Goal: Information Seeking & Learning: Learn about a topic

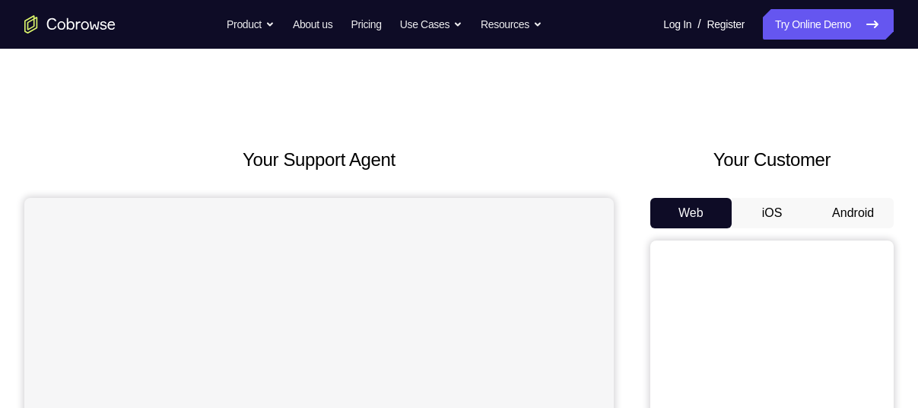
click at [837, 202] on button "Android" at bounding box center [852, 213] width 81 height 30
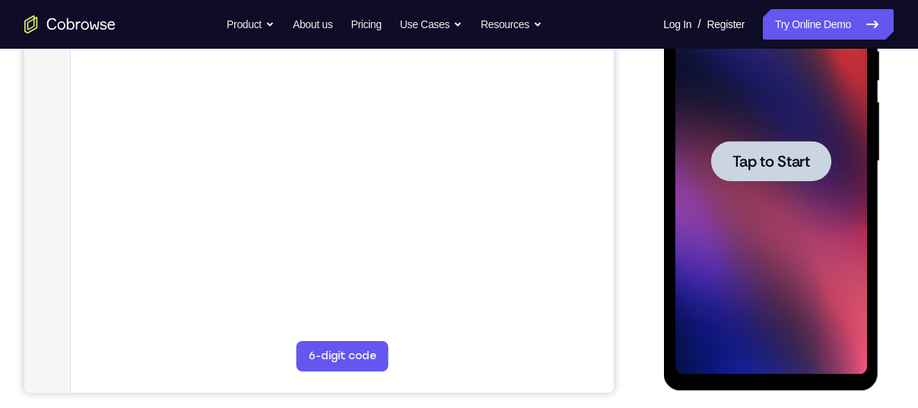
click at [754, 176] on div at bounding box center [770, 161] width 120 height 40
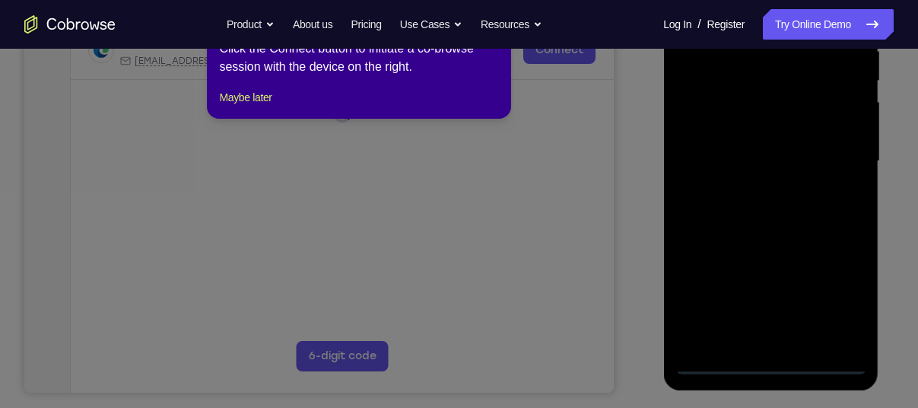
click at [777, 363] on icon at bounding box center [464, 193] width 929 height 430
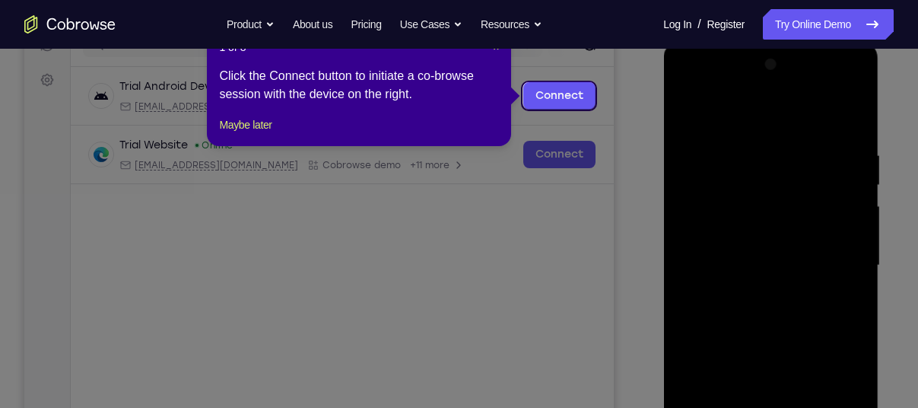
scroll to position [209, 0]
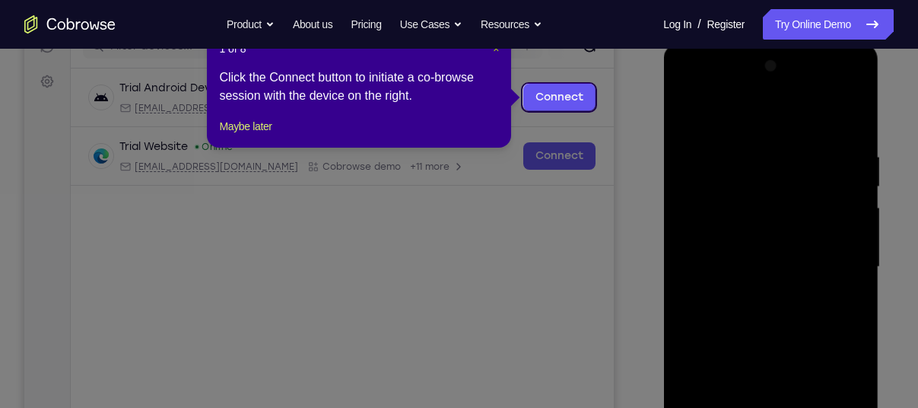
click at [493, 50] on span "×" at bounding box center [496, 49] width 6 height 12
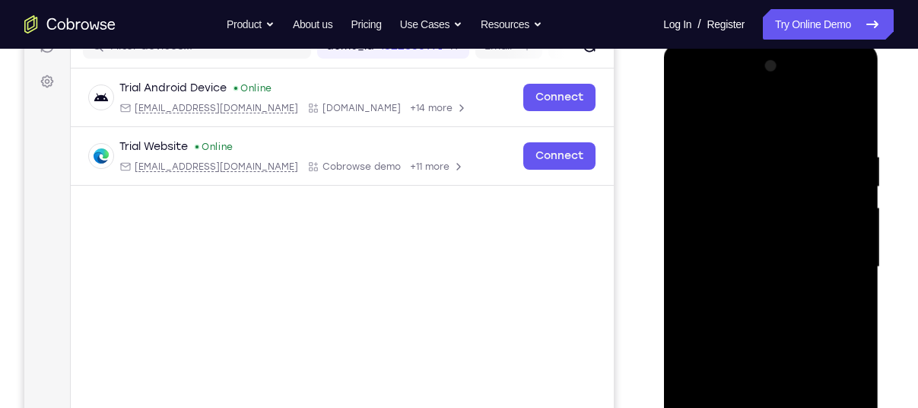
scroll to position [292, 0]
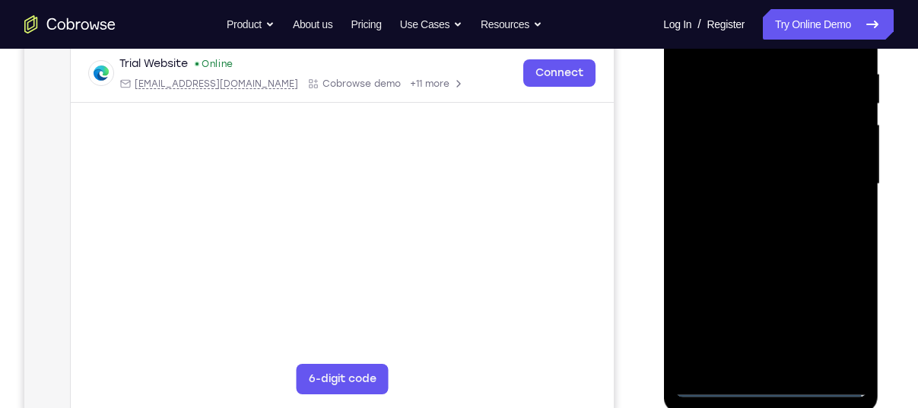
click at [772, 380] on div at bounding box center [771, 184] width 192 height 426
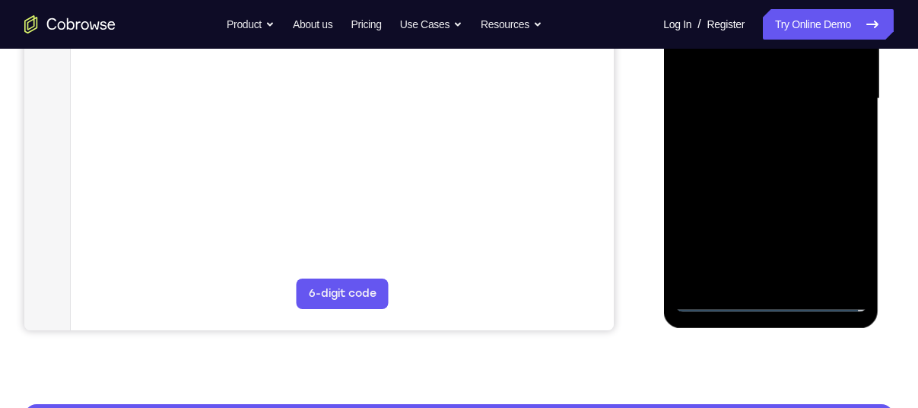
scroll to position [379, 0]
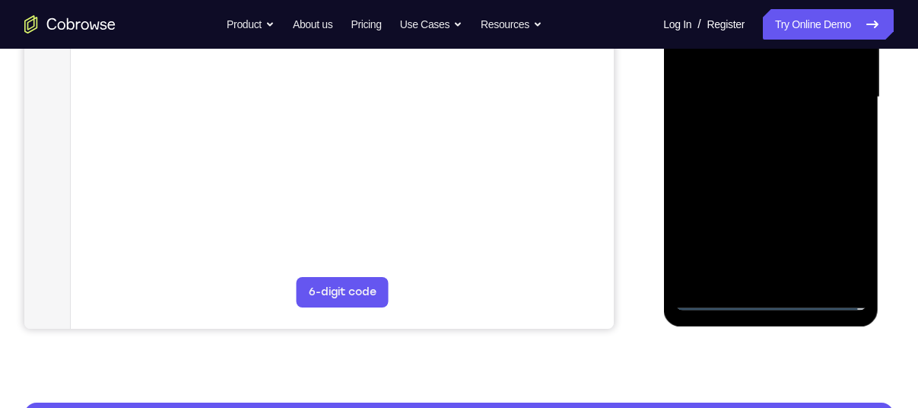
click at [777, 291] on div at bounding box center [771, 97] width 192 height 426
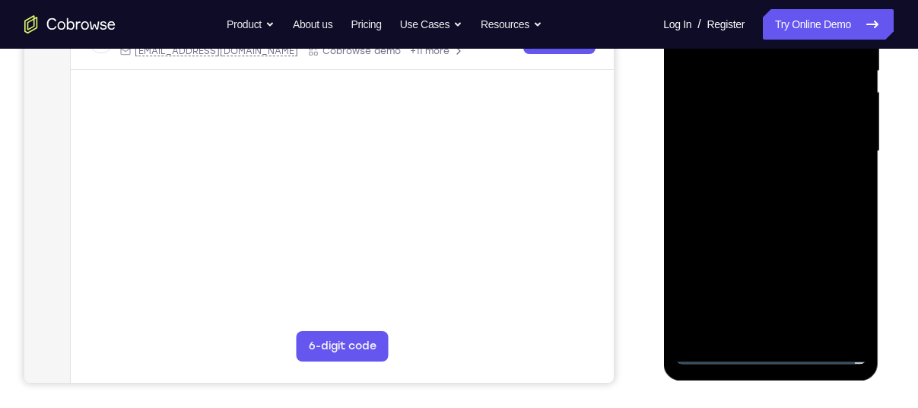
scroll to position [290, 0]
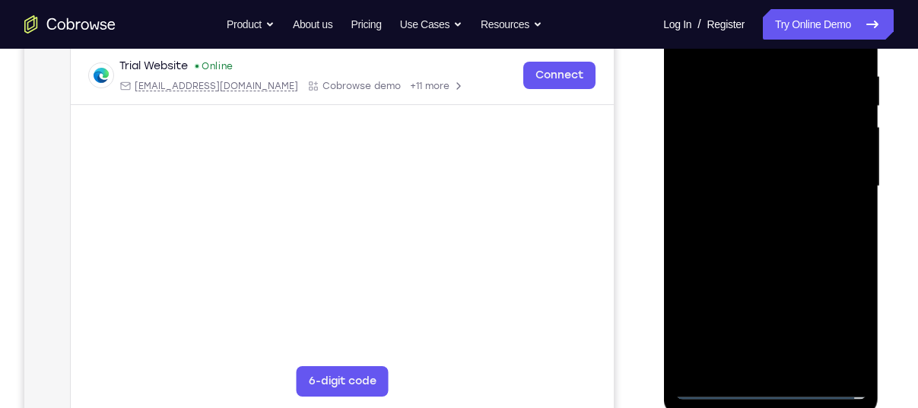
click at [765, 386] on div at bounding box center [771, 186] width 192 height 426
click at [840, 315] on div at bounding box center [771, 186] width 192 height 426
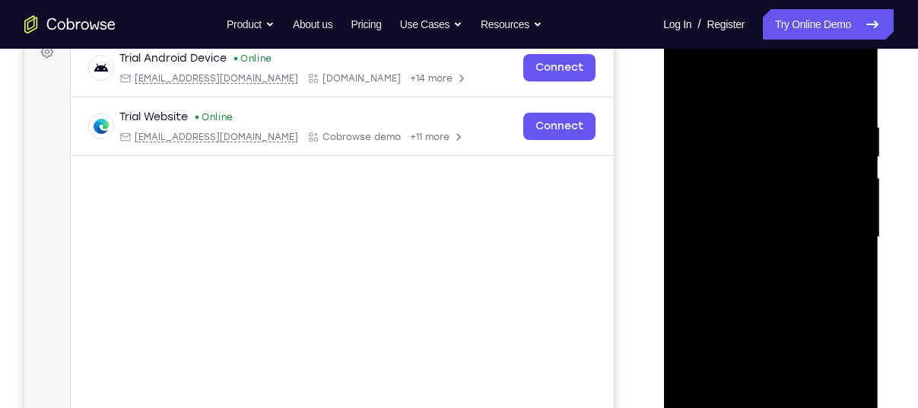
scroll to position [238, 0]
click at [742, 82] on div at bounding box center [771, 238] width 192 height 426
click at [831, 234] on div at bounding box center [771, 238] width 192 height 426
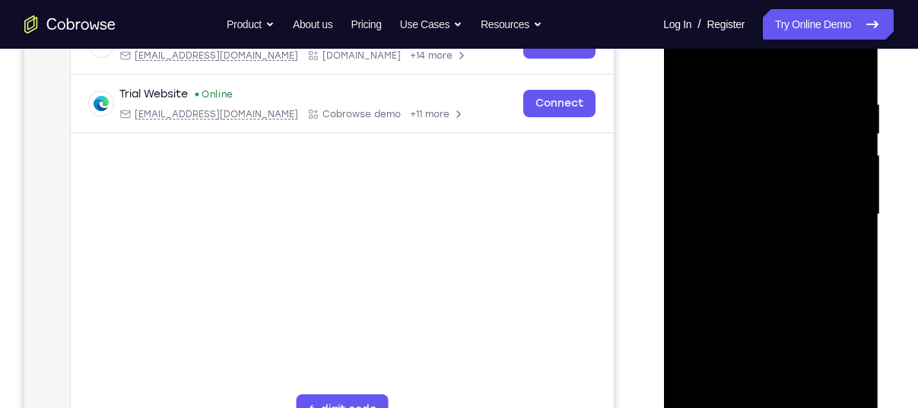
scroll to position [262, 0]
click at [754, 242] on div at bounding box center [771, 214] width 192 height 426
click at [761, 199] on div at bounding box center [771, 214] width 192 height 426
click at [759, 142] on div at bounding box center [771, 214] width 192 height 426
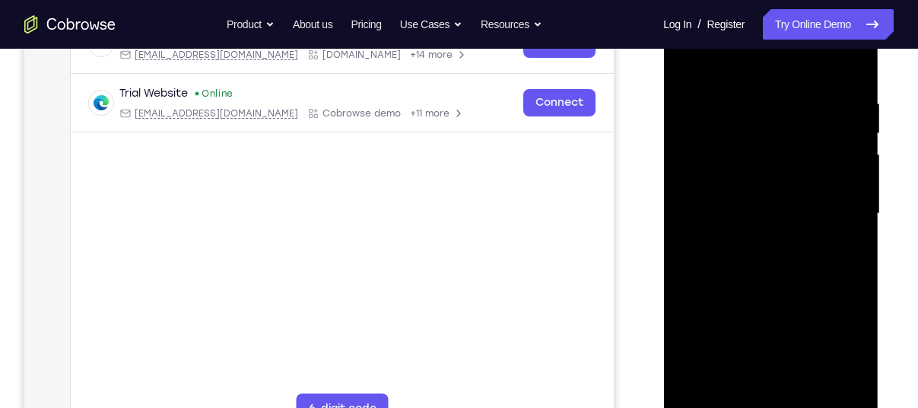
click at [772, 181] on div at bounding box center [771, 214] width 192 height 426
click at [785, 210] on div at bounding box center [771, 214] width 192 height 426
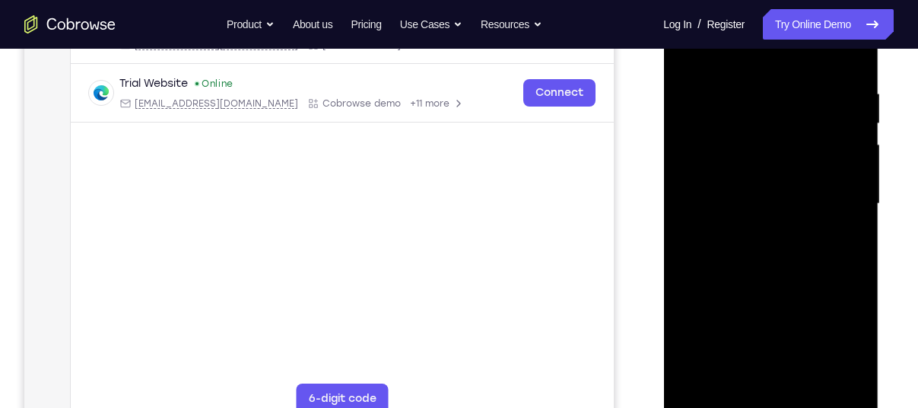
scroll to position [275, 0]
click at [790, 248] on div at bounding box center [771, 202] width 192 height 426
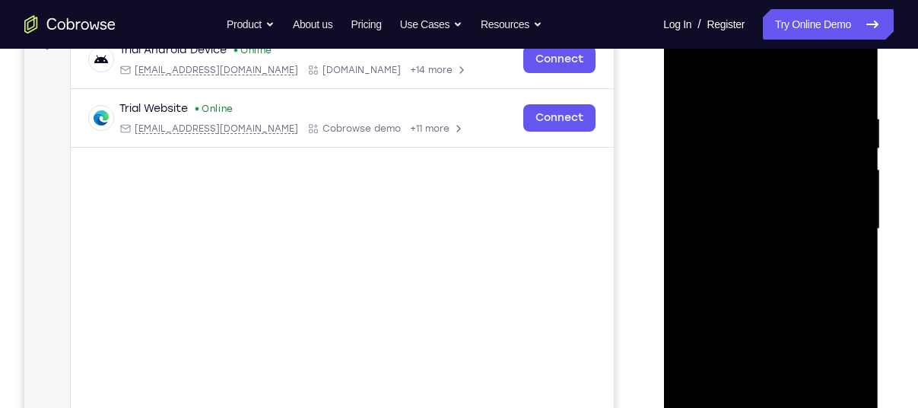
scroll to position [259, 0]
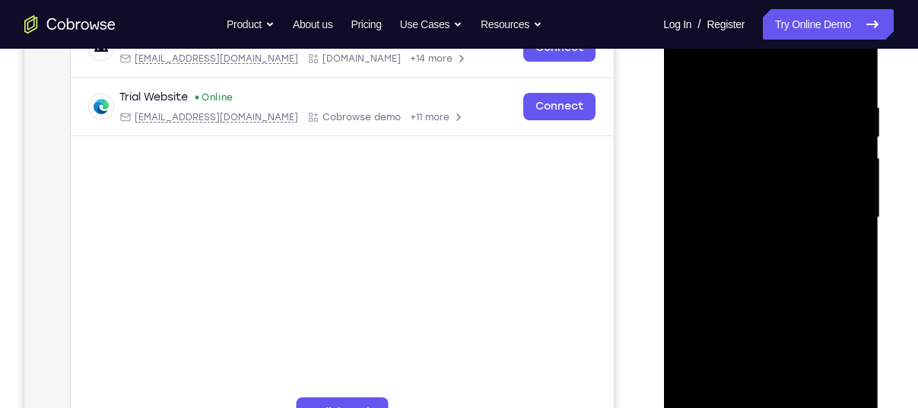
click at [786, 284] on div at bounding box center [771, 218] width 192 height 426
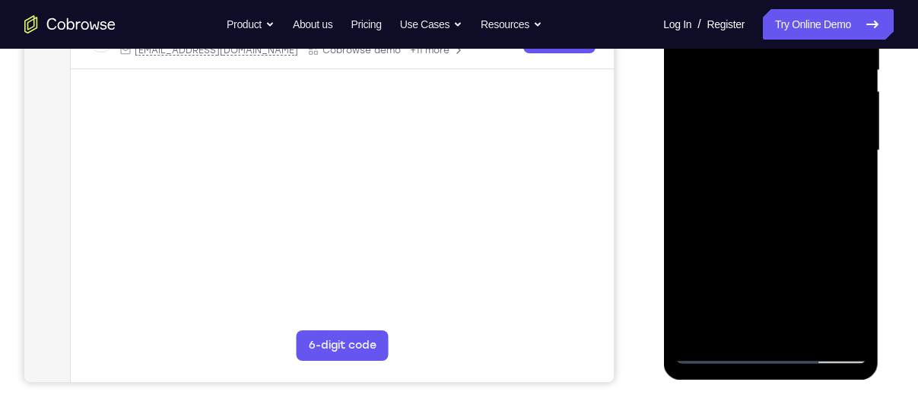
scroll to position [291, 0]
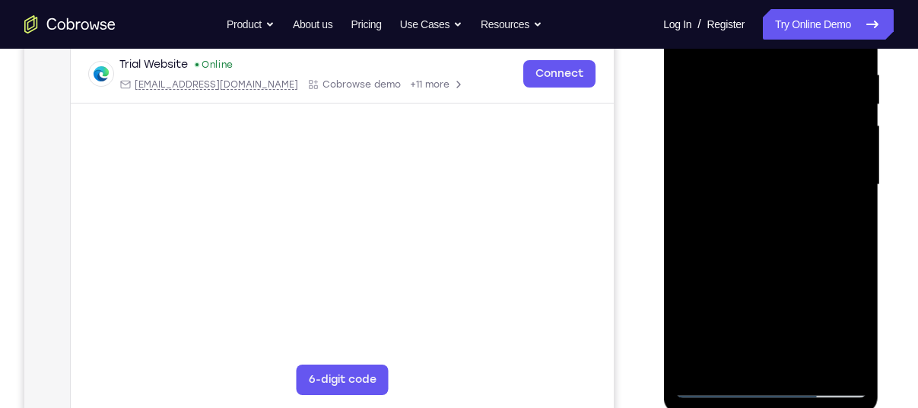
click at [805, 362] on div at bounding box center [771, 185] width 192 height 426
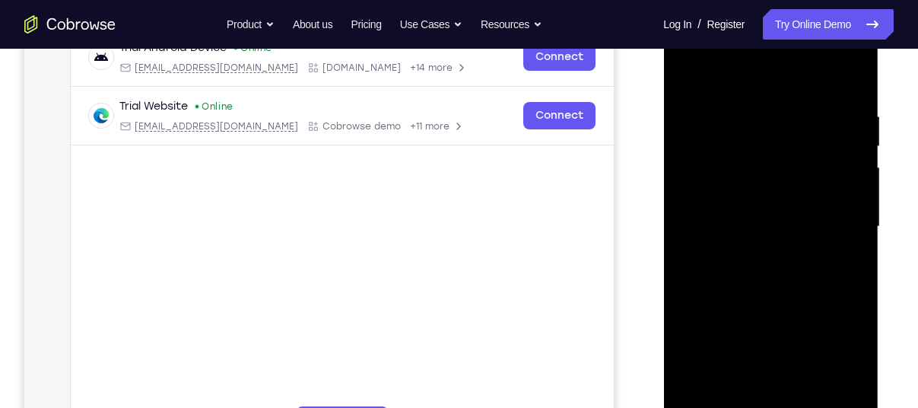
scroll to position [270, 0]
